Goal: Task Accomplishment & Management: Manage account settings

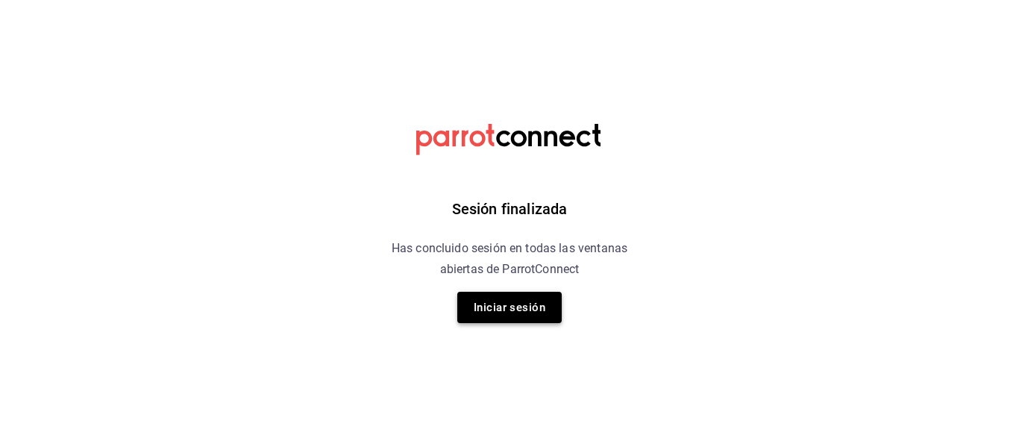
click at [529, 308] on button "Iniciar sesión" at bounding box center [509, 307] width 104 height 31
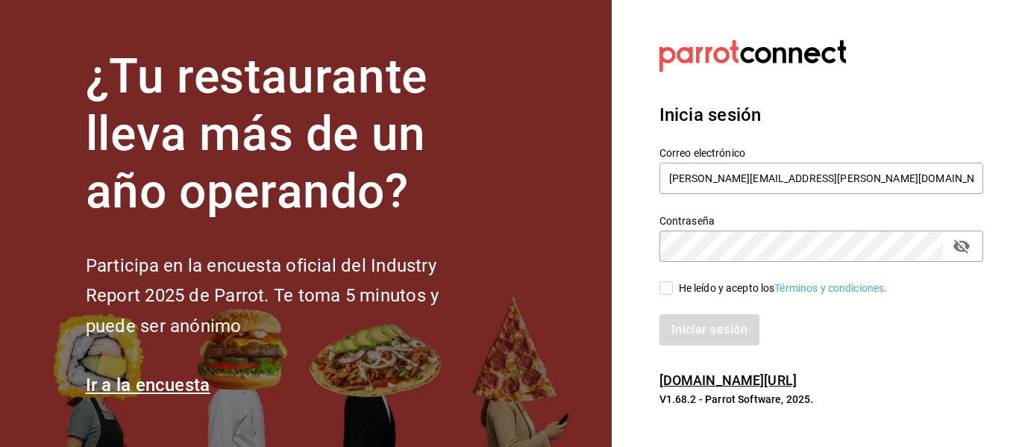
click at [667, 289] on input "He leído y acepto los Términos y condiciones." at bounding box center [665, 287] width 13 height 13
checkbox input "true"
click at [684, 327] on button "Iniciar sesión" at bounding box center [709, 329] width 101 height 31
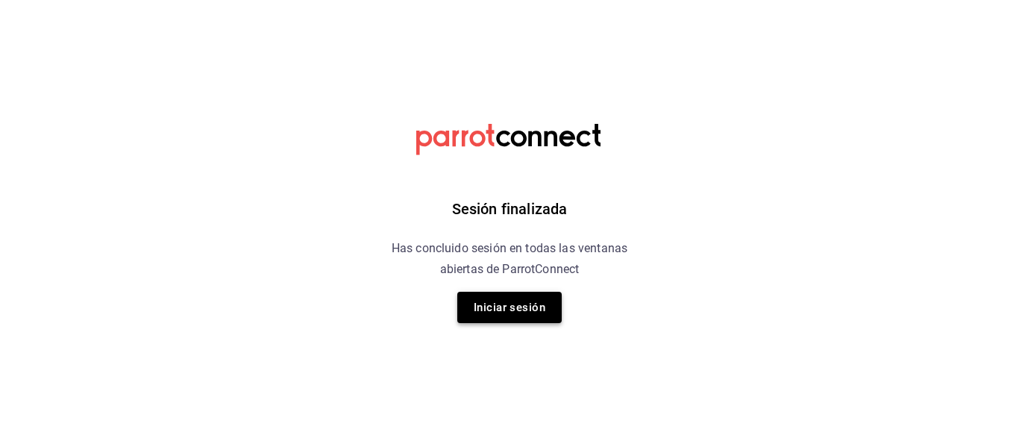
click at [554, 313] on button "Iniciar sesión" at bounding box center [509, 307] width 104 height 31
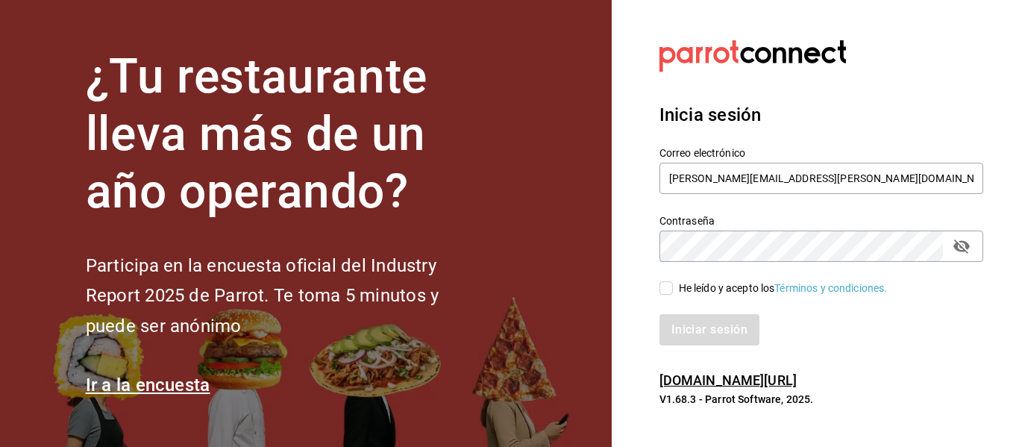
click at [671, 296] on div "Iniciar sesión" at bounding box center [812, 320] width 342 height 49
click at [671, 289] on input "He leído y acepto los Términos y condiciones." at bounding box center [665, 287] width 13 height 13
checkbox input "true"
click at [701, 331] on button "Iniciar sesión" at bounding box center [709, 329] width 101 height 31
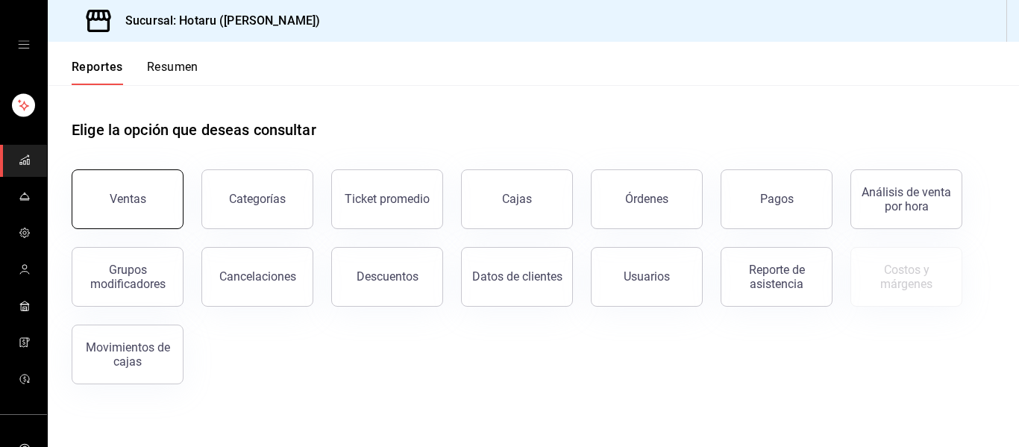
click at [168, 208] on button "Ventas" at bounding box center [128, 199] width 112 height 60
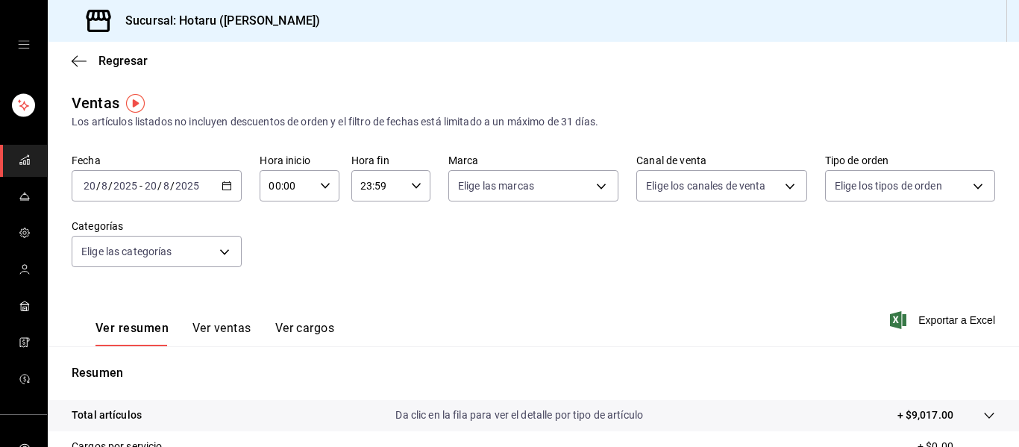
click at [224, 184] on icon "button" at bounding box center [226, 185] width 10 height 10
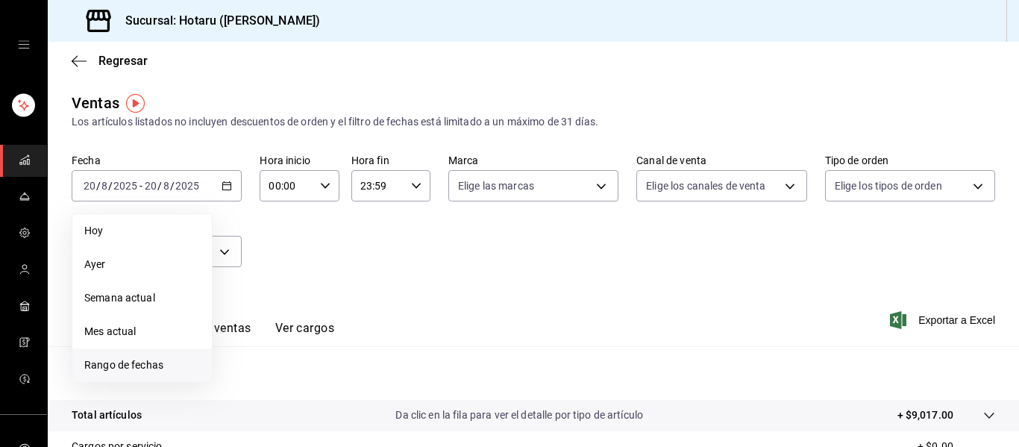
click at [119, 362] on span "Rango de fechas" at bounding box center [142, 365] width 116 height 16
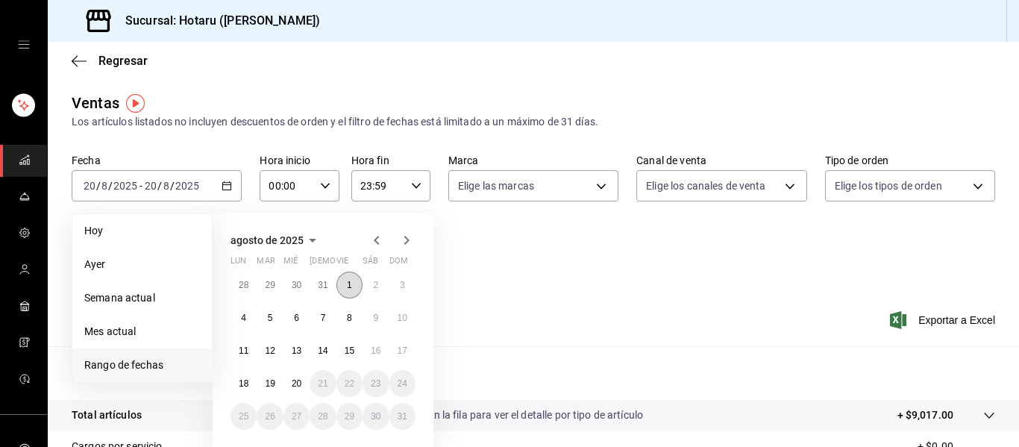
click at [349, 287] on abbr "1" at bounding box center [349, 285] width 5 height 10
click at [344, 350] on abbr "15" at bounding box center [349, 350] width 10 height 10
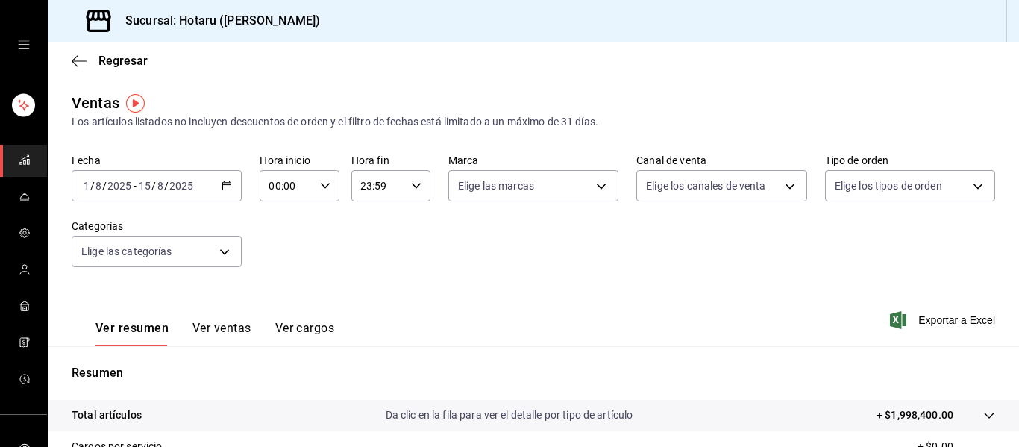
click at [955, 309] on div "Ver resumen Ver ventas Ver cargos Exportar a Excel" at bounding box center [533, 315] width 971 height 61
click at [958, 318] on span "Exportar a Excel" at bounding box center [944, 320] width 102 height 18
click at [19, 163] on icon "mailbox folders" at bounding box center [25, 160] width 12 height 12
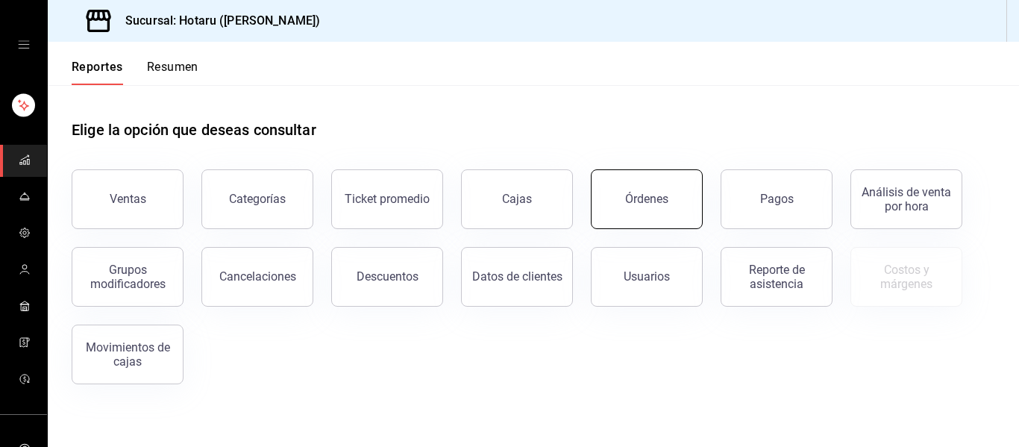
click at [645, 194] on div "Órdenes" at bounding box center [646, 199] width 43 height 14
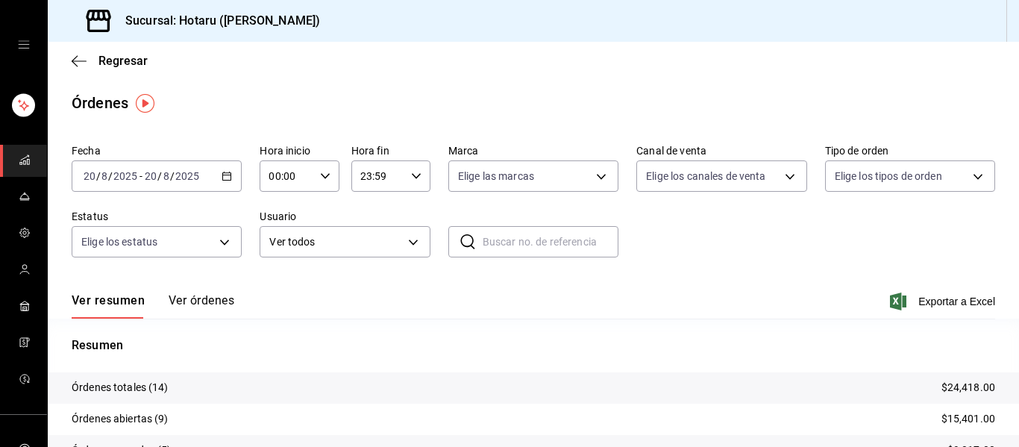
click at [224, 174] on icon "button" at bounding box center [226, 176] width 10 height 10
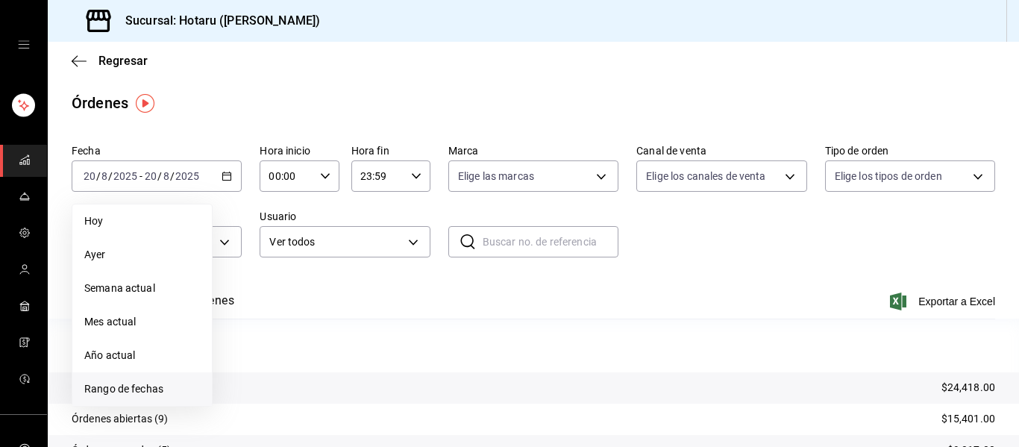
click at [159, 379] on li "Rango de fechas" at bounding box center [141, 389] width 139 height 34
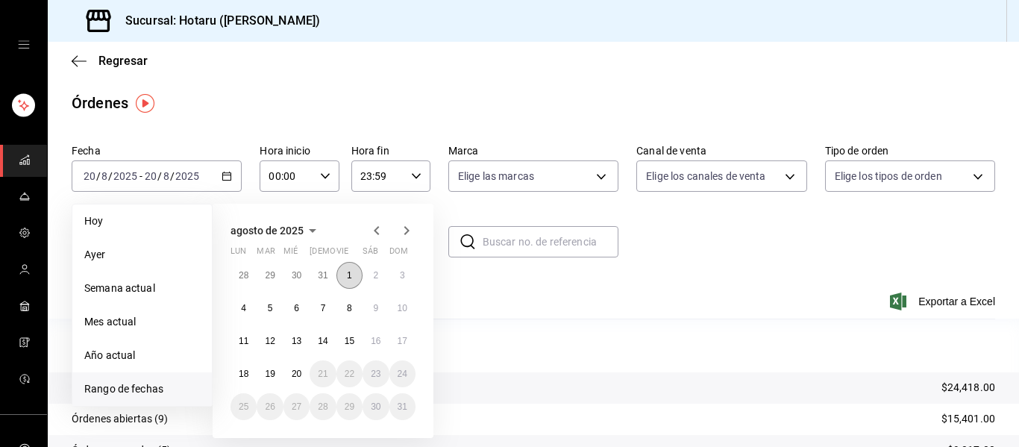
click at [352, 276] on button "1" at bounding box center [349, 275] width 26 height 27
click at [355, 336] on button "15" at bounding box center [349, 340] width 26 height 27
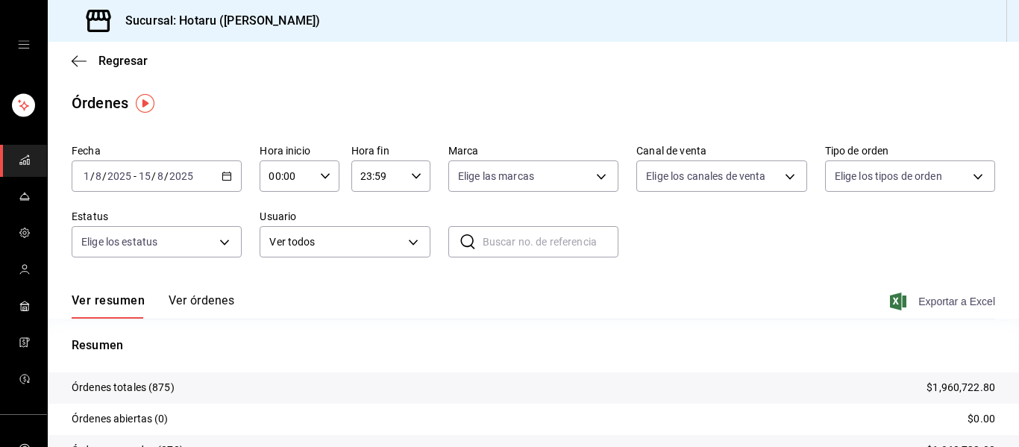
click at [943, 300] on span "Exportar a Excel" at bounding box center [944, 301] width 102 height 18
drag, startPoint x: 212, startPoint y: 309, endPoint x: 181, endPoint y: 298, distance: 32.8
click at [211, 309] on button "Ver órdenes" at bounding box center [202, 305] width 66 height 25
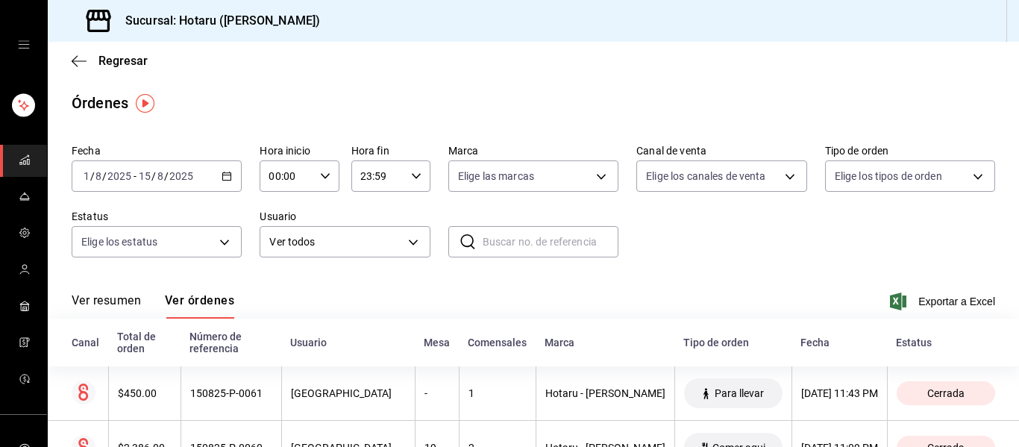
click at [227, 170] on div "[DATE] [DATE] - [DATE] [DATE]" at bounding box center [157, 175] width 170 height 31
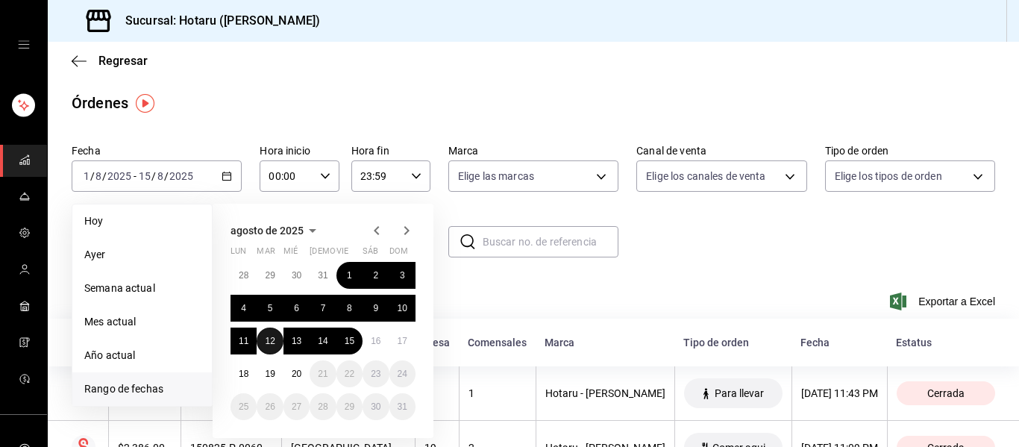
click at [280, 336] on button "12" at bounding box center [269, 340] width 26 height 27
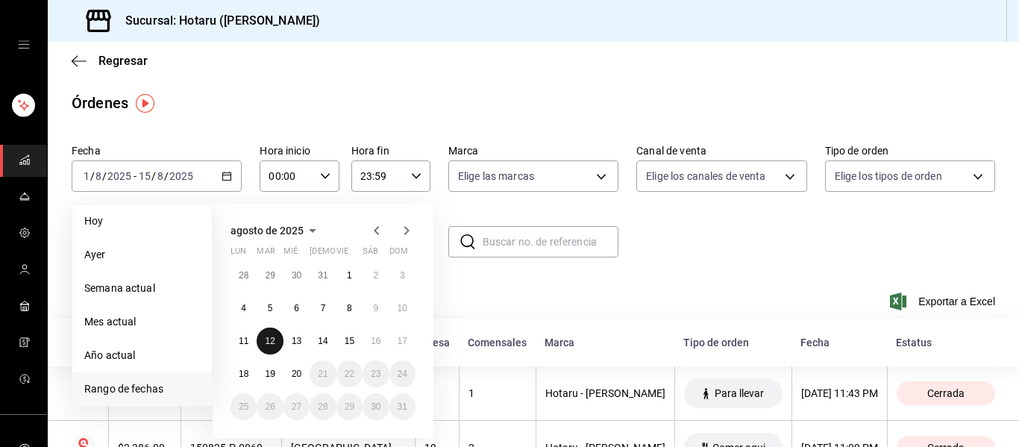
click at [280, 336] on button "12" at bounding box center [269, 340] width 26 height 27
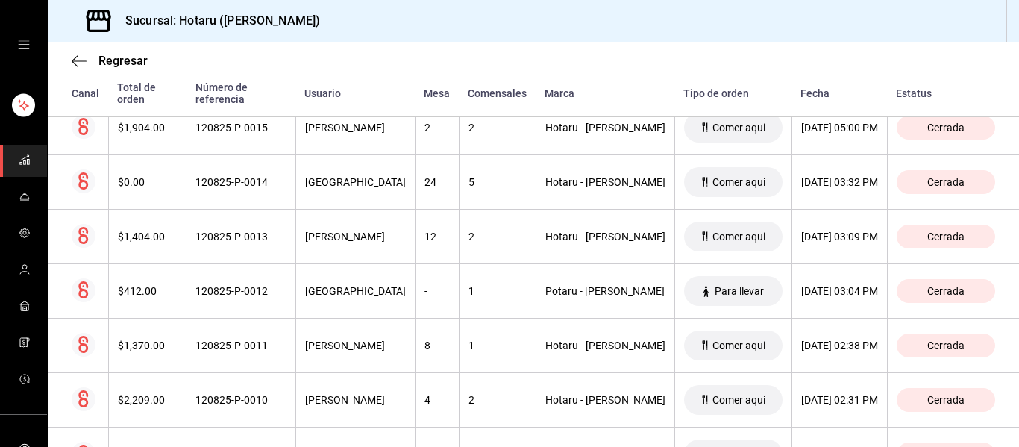
scroll to position [1491, 0]
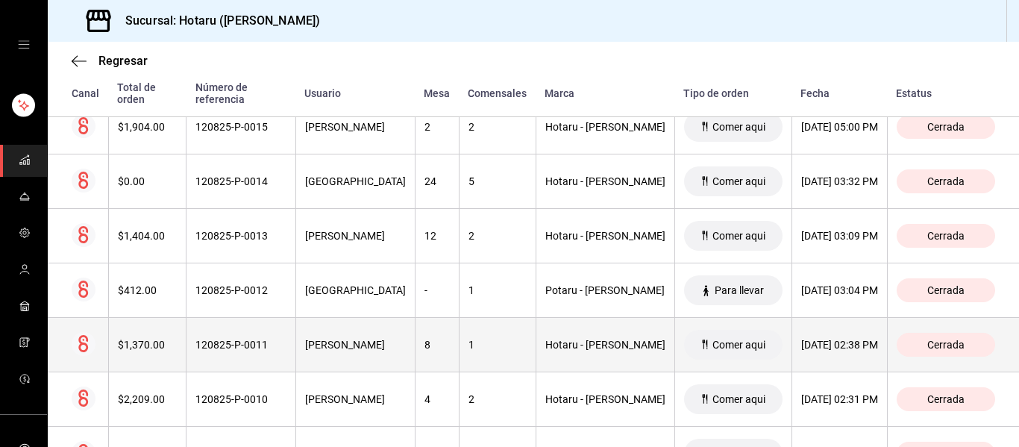
click at [274, 339] on div "120825-P-0011" at bounding box center [240, 345] width 91 height 12
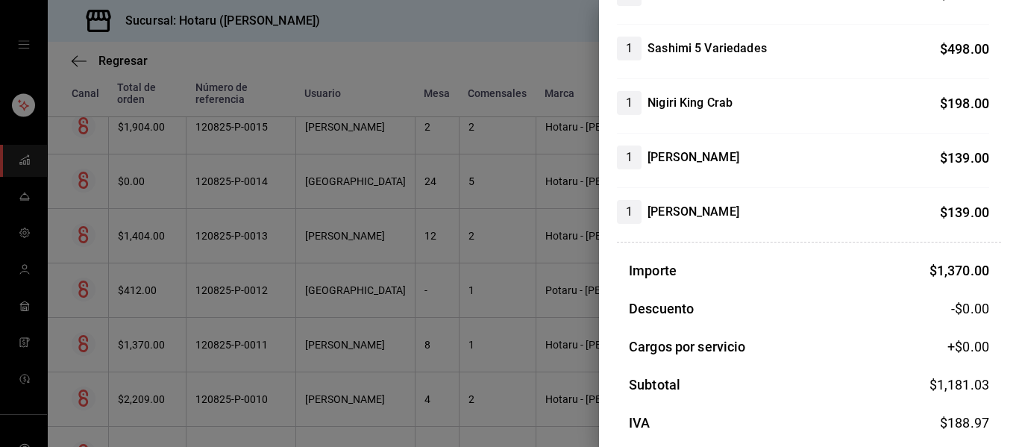
scroll to position [447, 0]
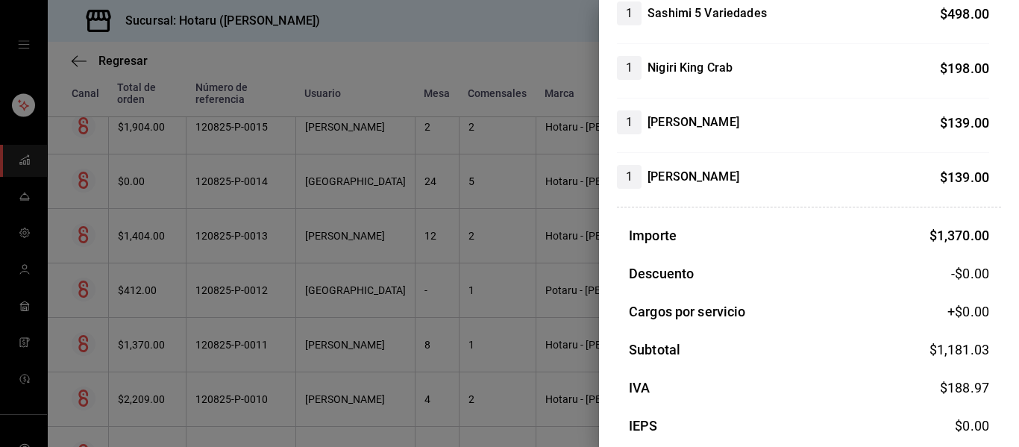
click at [352, 123] on div at bounding box center [509, 223] width 1019 height 447
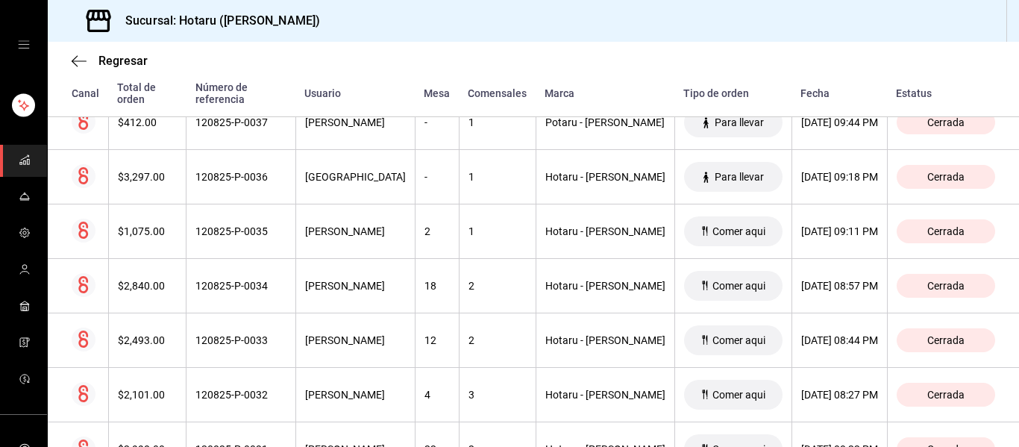
scroll to position [0, 0]
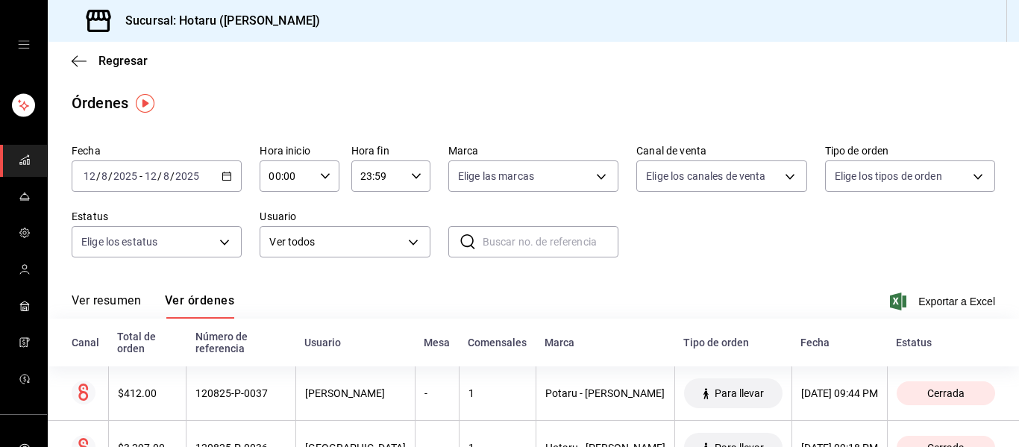
click at [233, 174] on div "[DATE] [DATE] - [DATE] [DATE]" at bounding box center [157, 175] width 170 height 31
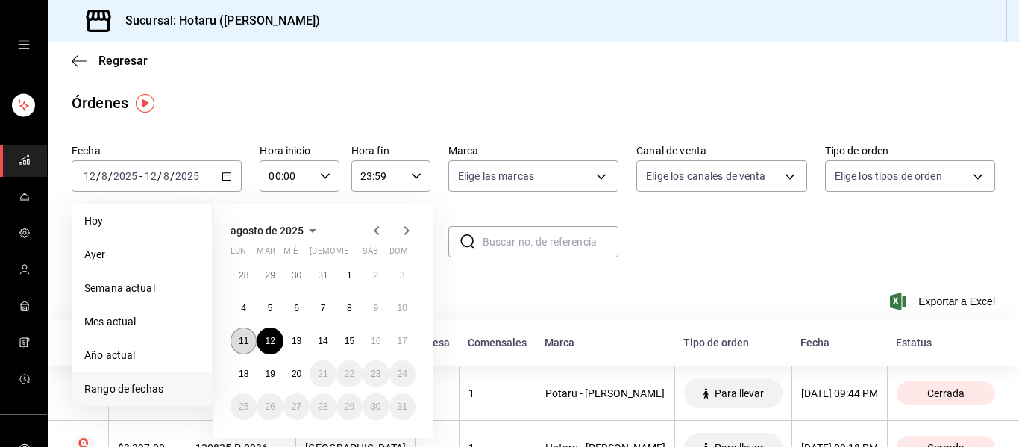
click at [243, 347] on button "11" at bounding box center [243, 340] width 26 height 27
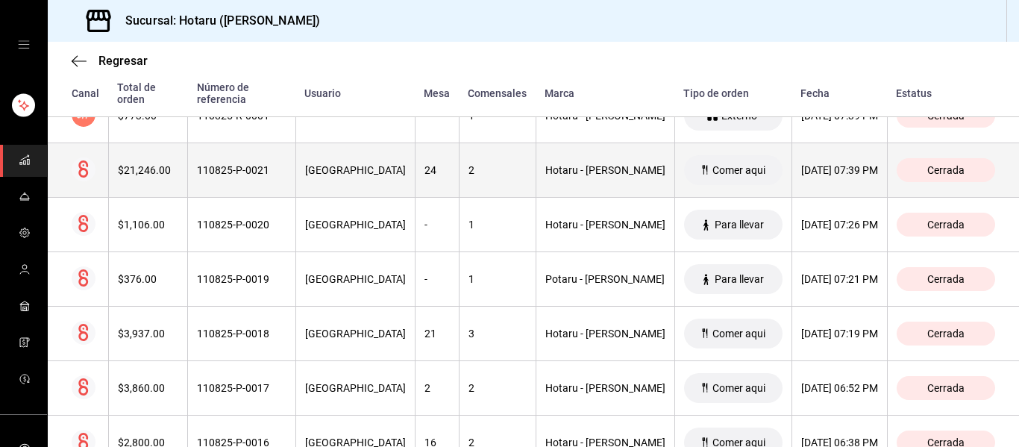
scroll to position [1370, 0]
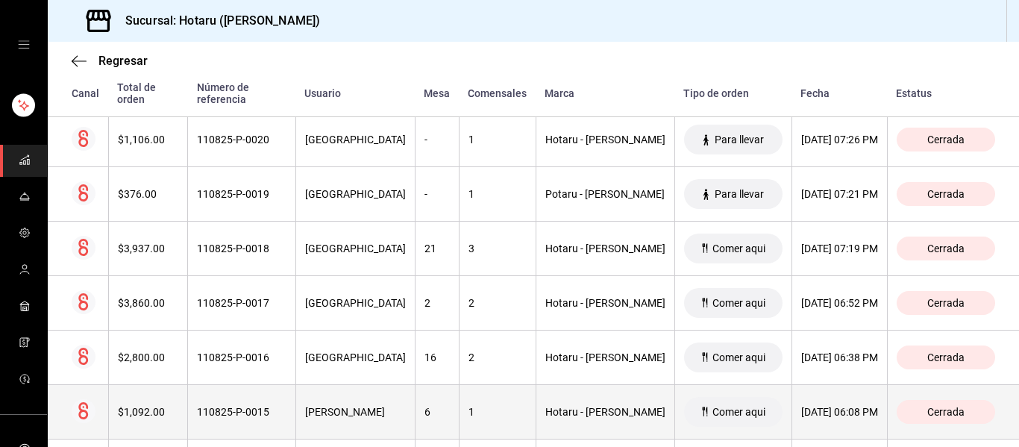
click at [286, 406] on div "110825-P-0015" at bounding box center [241, 412] width 89 height 12
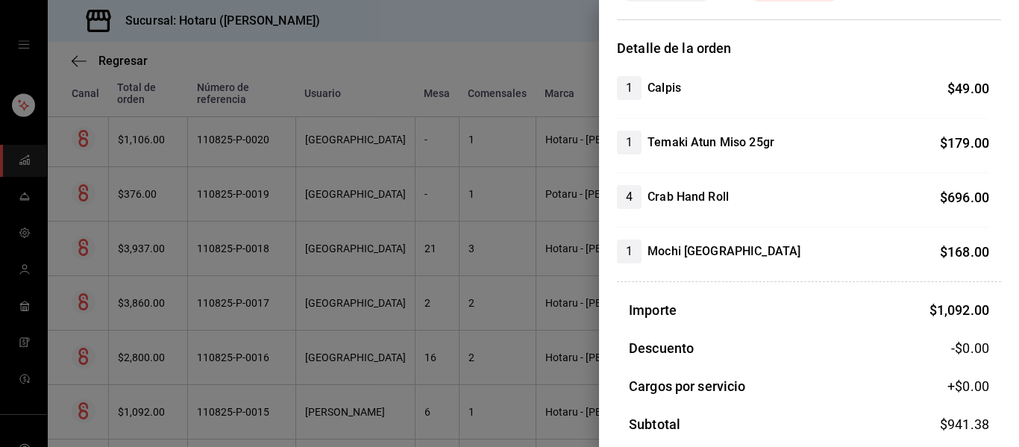
scroll to position [149, 0]
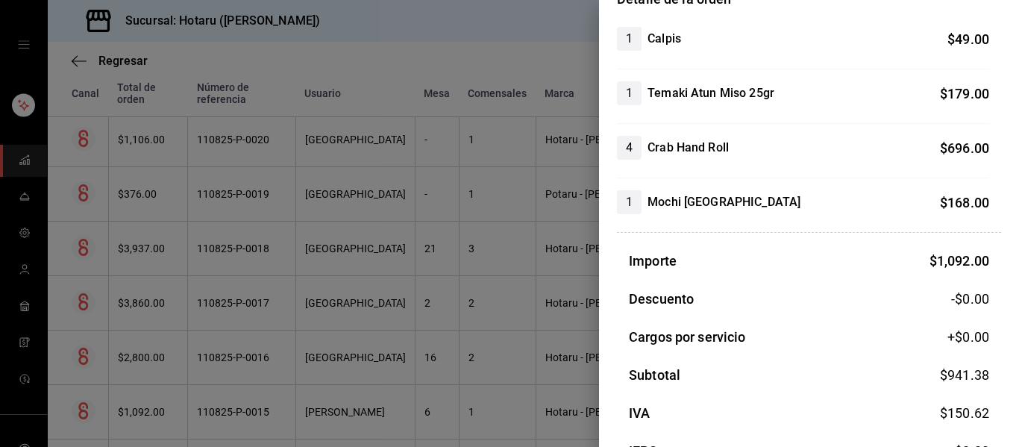
click at [321, 236] on div at bounding box center [509, 223] width 1019 height 447
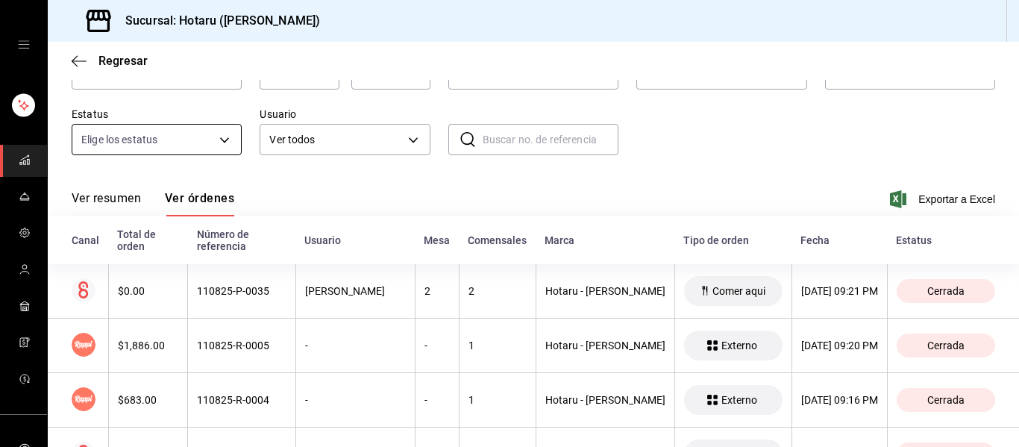
scroll to position [0, 0]
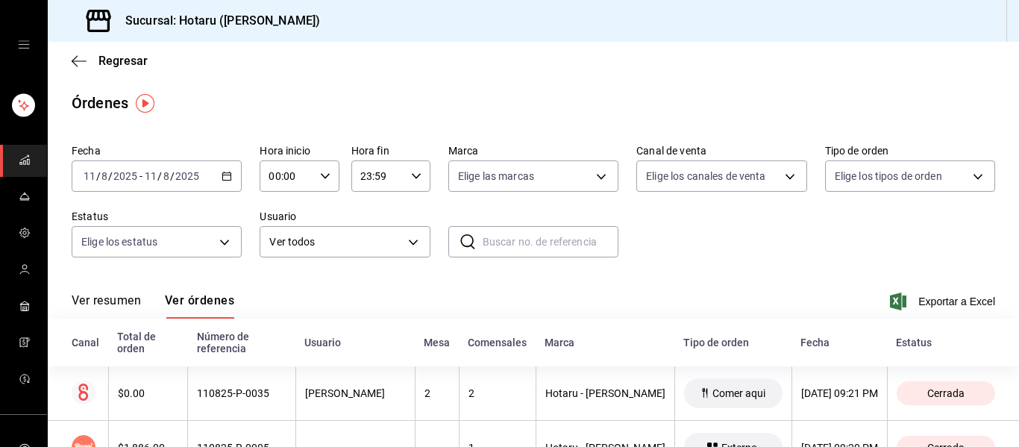
click at [223, 175] on \(Stroke\) "button" at bounding box center [227, 174] width 8 height 1
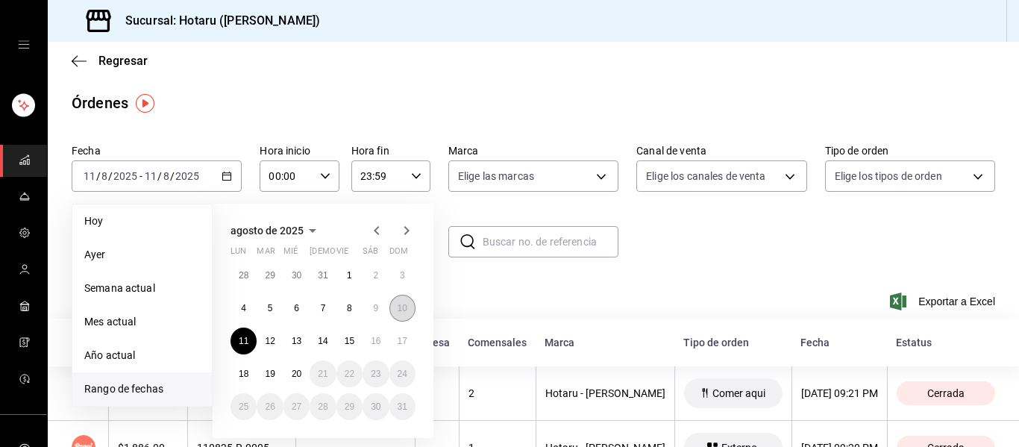
click at [404, 308] on abbr "10" at bounding box center [402, 308] width 10 height 10
click at [405, 308] on abbr "10" at bounding box center [402, 308] width 10 height 10
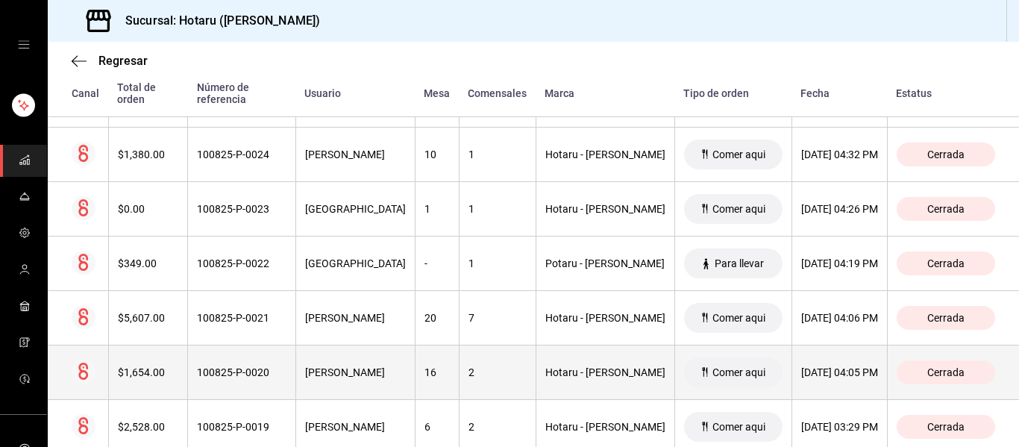
scroll to position [2833, 0]
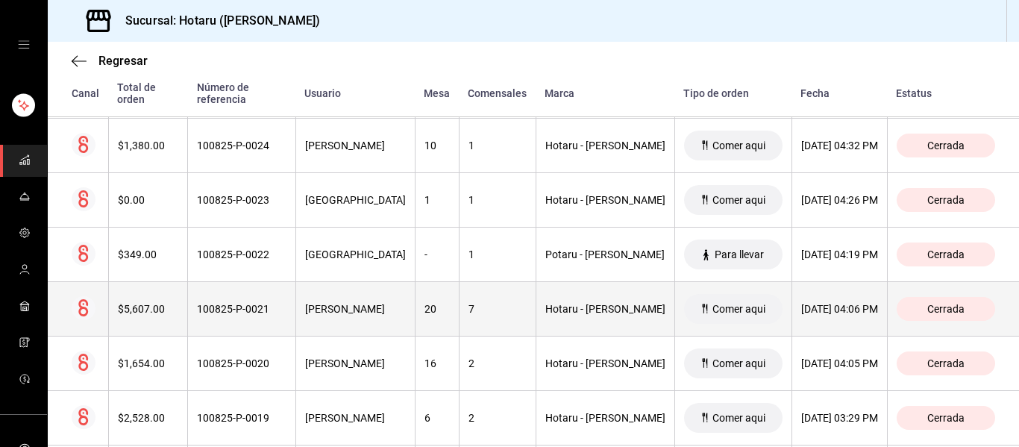
click at [293, 308] on th "100825-P-0021" at bounding box center [242, 309] width 108 height 54
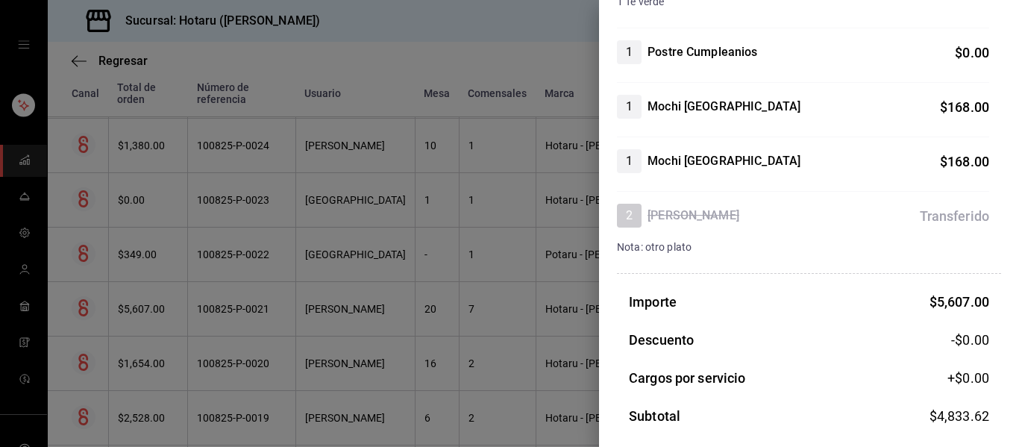
scroll to position [2031, 0]
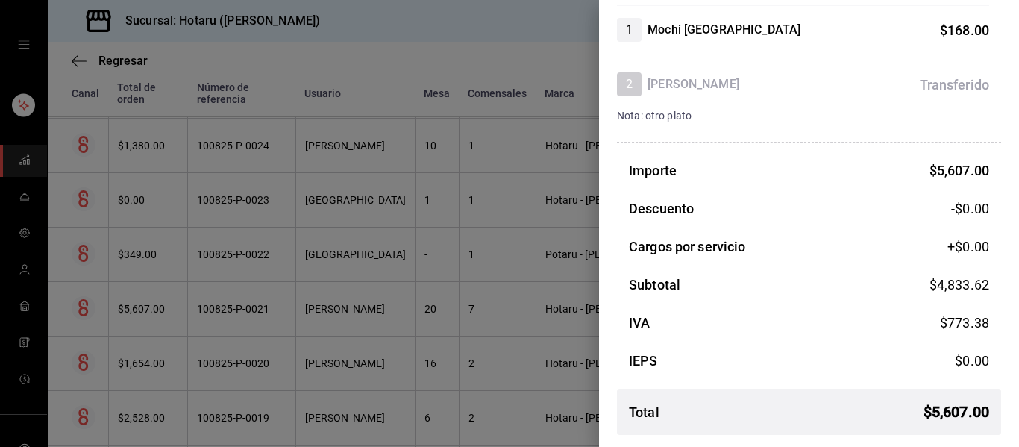
click at [342, 151] on div at bounding box center [509, 223] width 1019 height 447
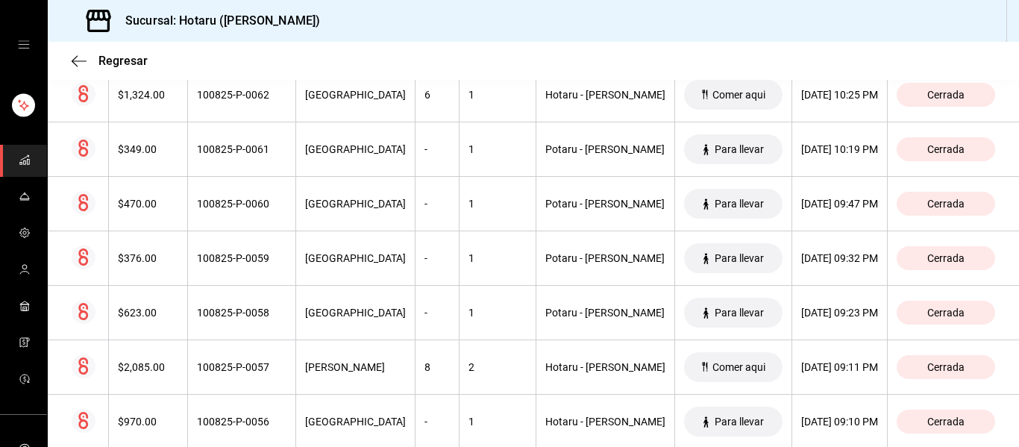
scroll to position [0, 0]
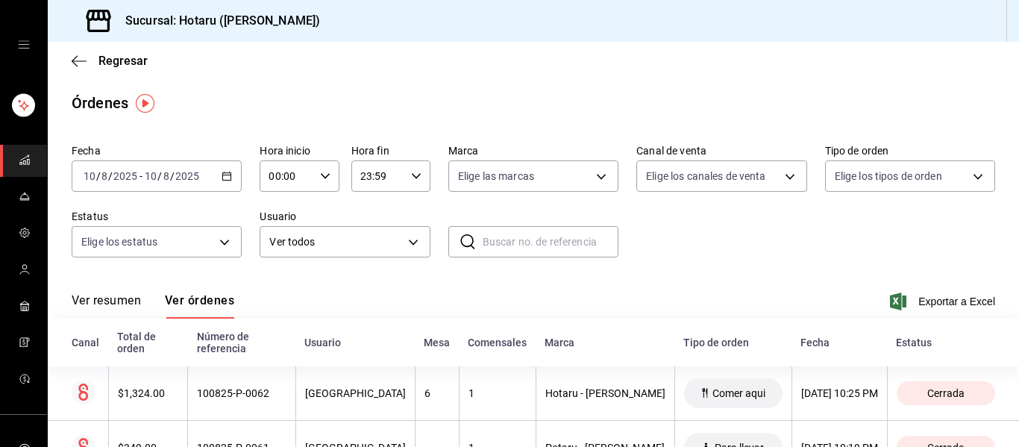
click at [222, 164] on div "[DATE] [DATE] - [DATE] [DATE]" at bounding box center [157, 175] width 170 height 31
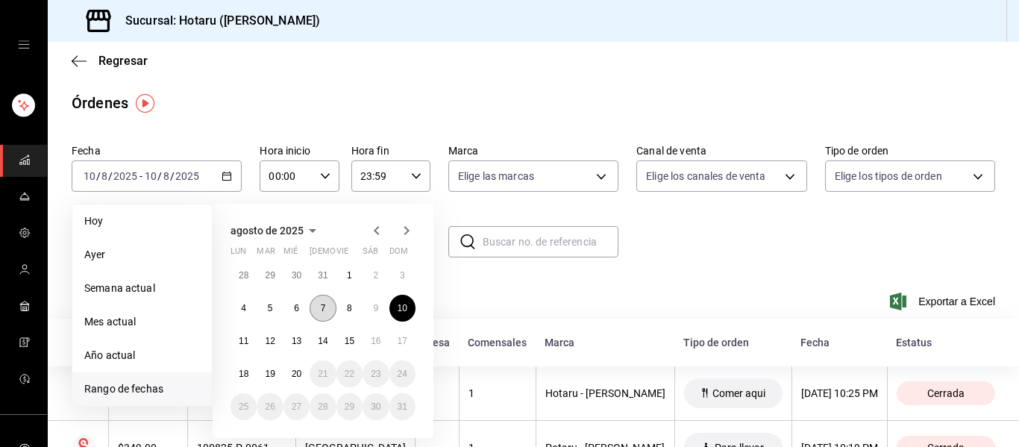
click at [324, 308] on abbr "7" at bounding box center [323, 308] width 5 height 10
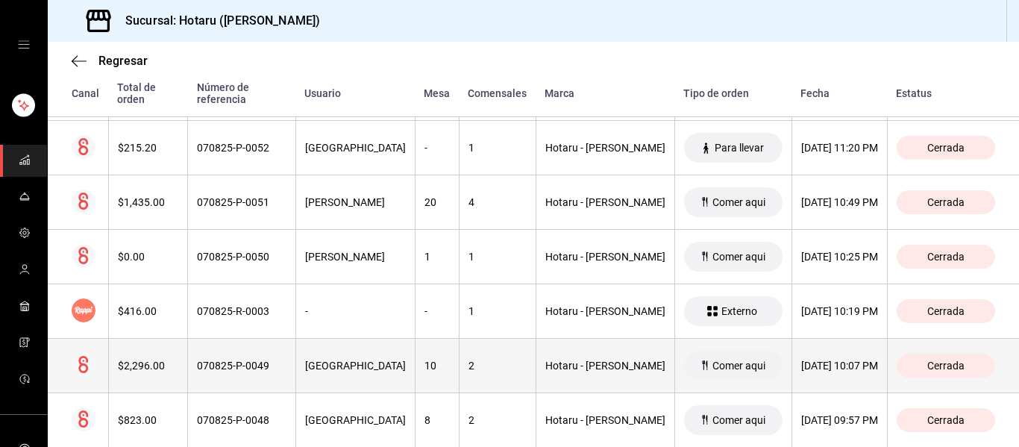
scroll to position [326, 0]
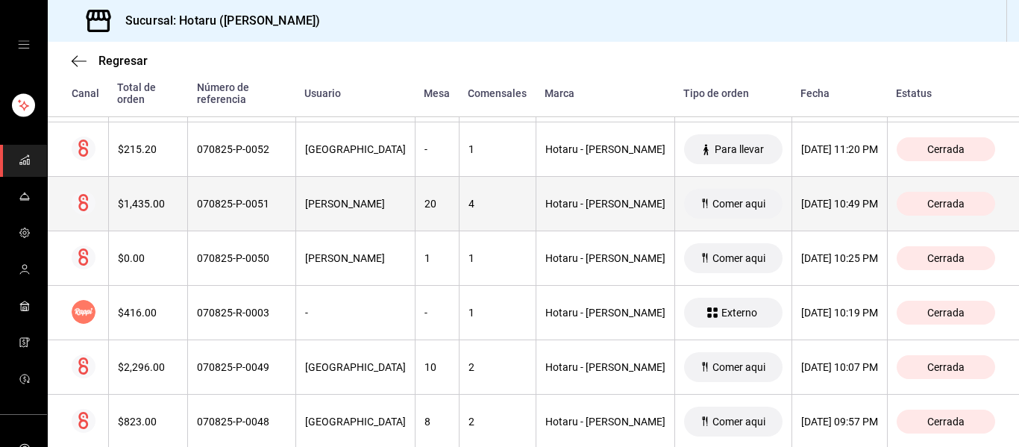
click at [383, 198] on div "[PERSON_NAME]" at bounding box center [355, 204] width 101 height 12
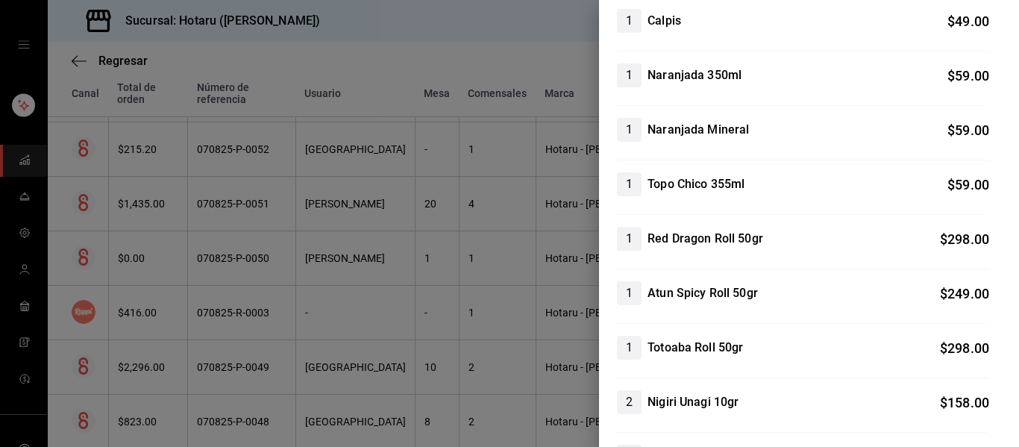
scroll to position [298, 0]
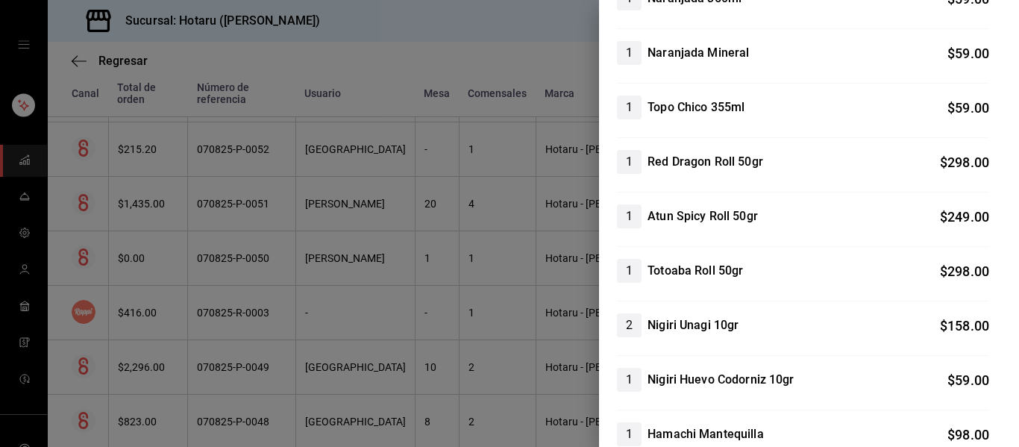
click at [347, 276] on div at bounding box center [509, 223] width 1019 height 447
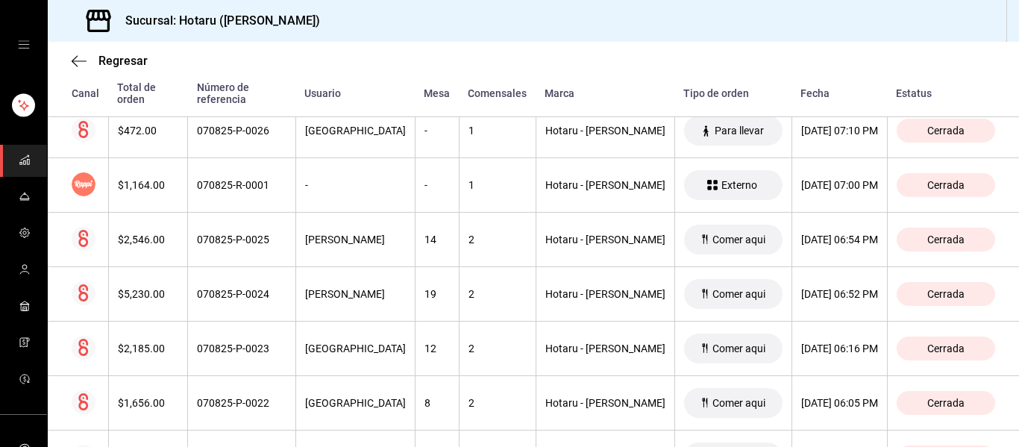
scroll to position [1892, 0]
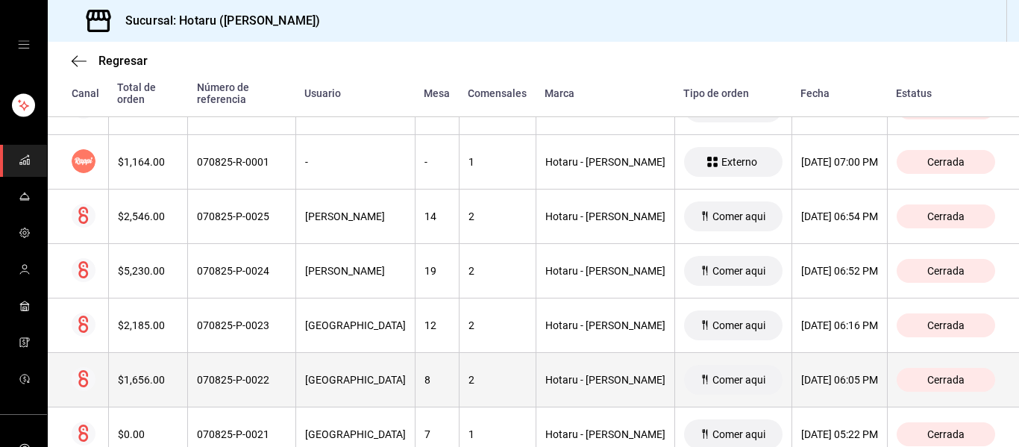
click at [371, 377] on th "[GEOGRAPHIC_DATA]" at bounding box center [354, 380] width 119 height 54
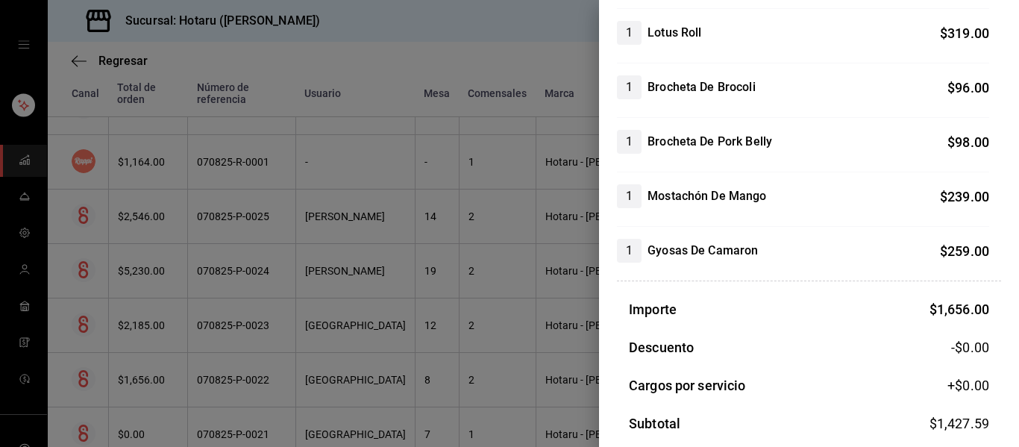
scroll to position [512, 0]
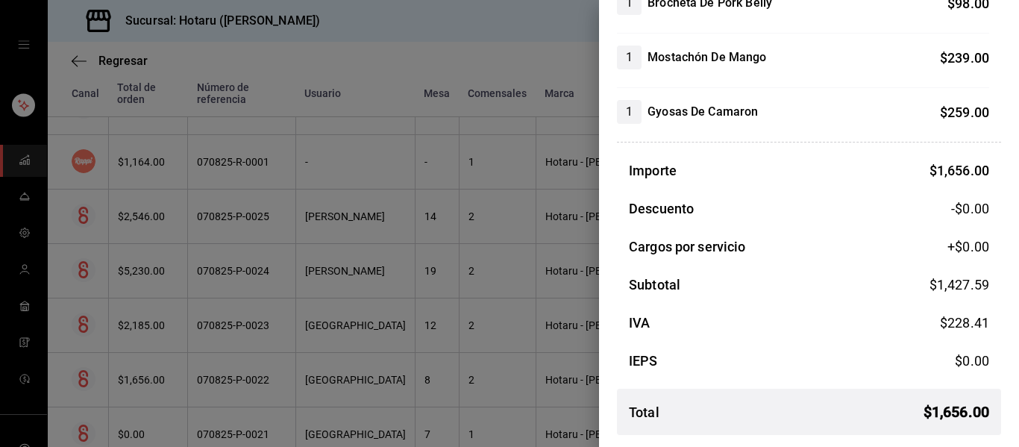
click at [280, 386] on div at bounding box center [509, 223] width 1019 height 447
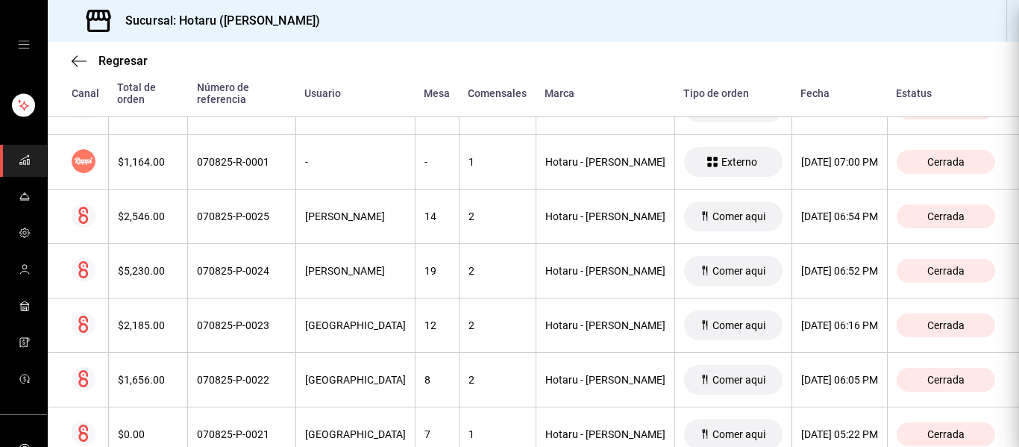
scroll to position [0, 0]
